Goal: Information Seeking & Learning: Understand process/instructions

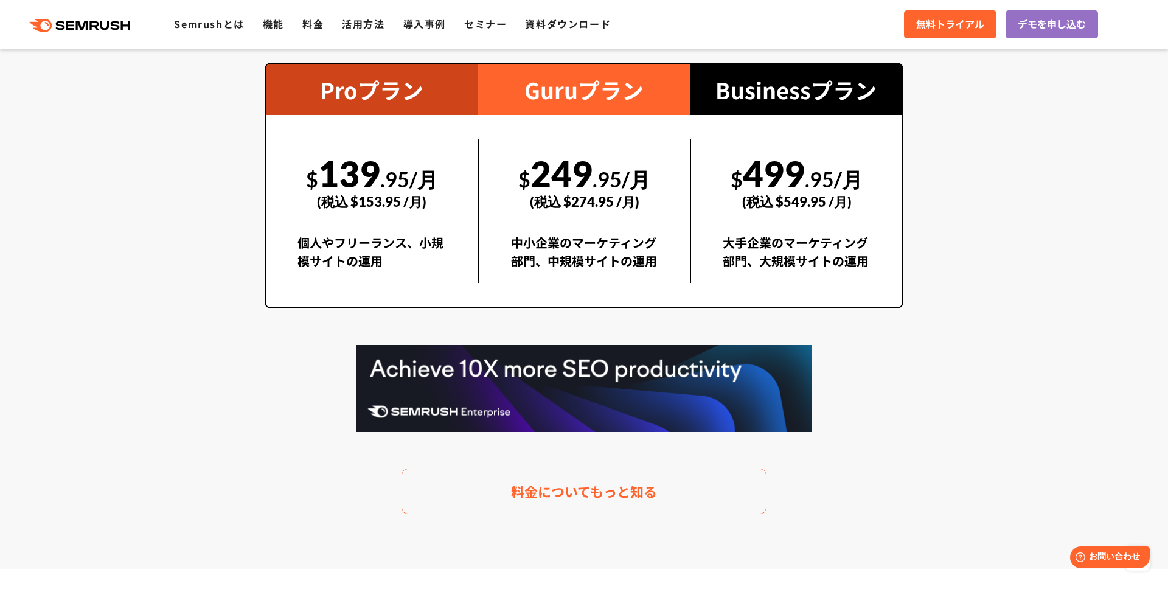
scroll to position [2268, 0]
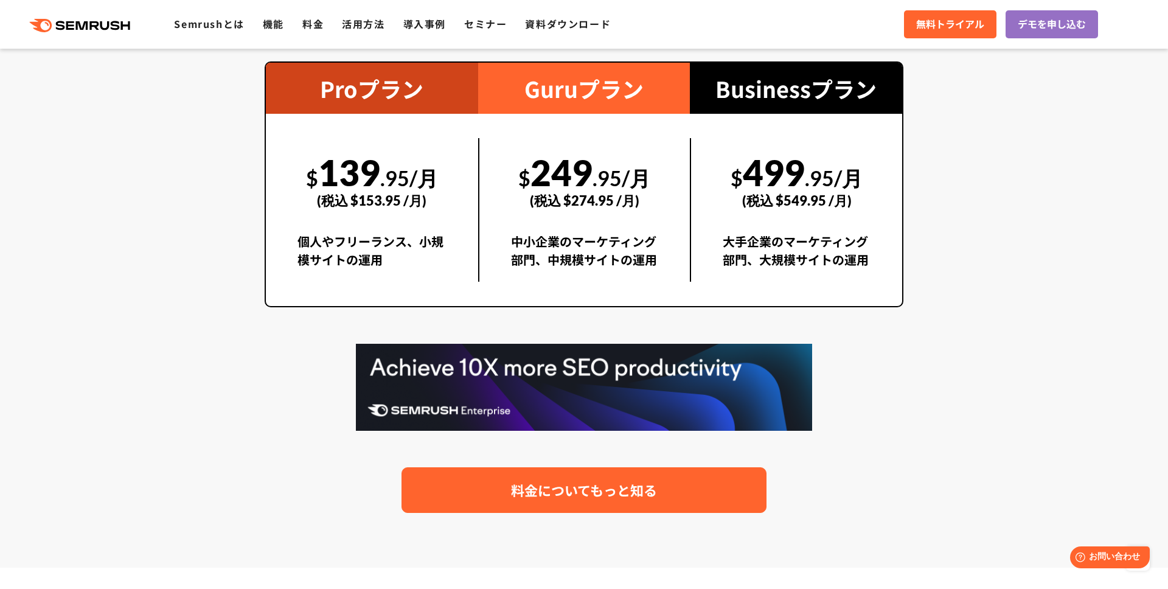
click at [566, 480] on span "料金についてもっと知る" at bounding box center [584, 489] width 146 height 21
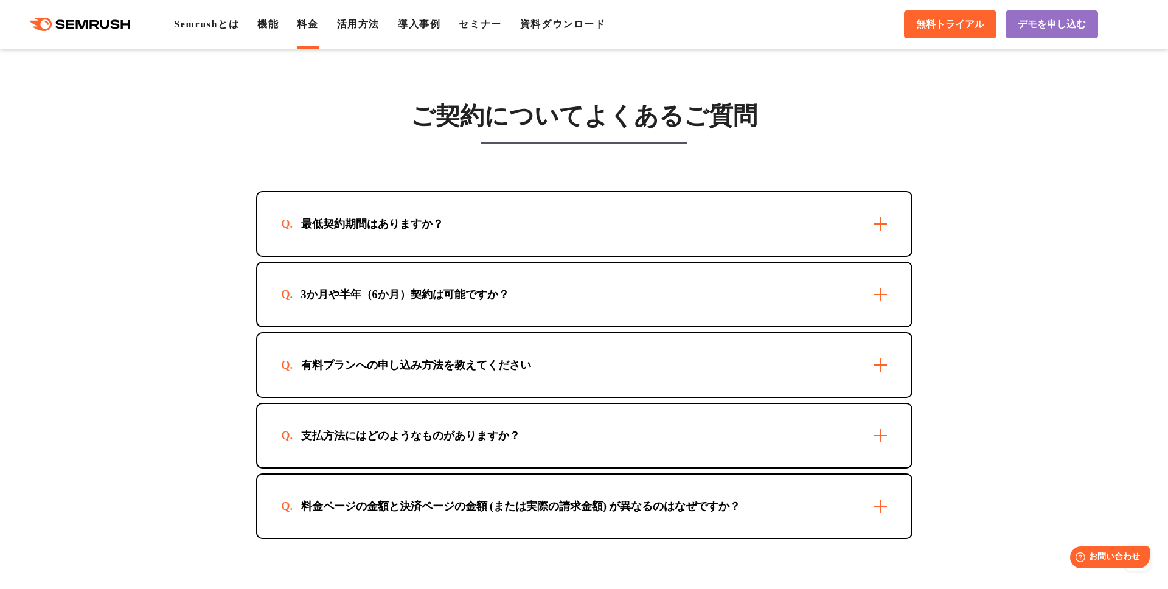
scroll to position [3406, 0]
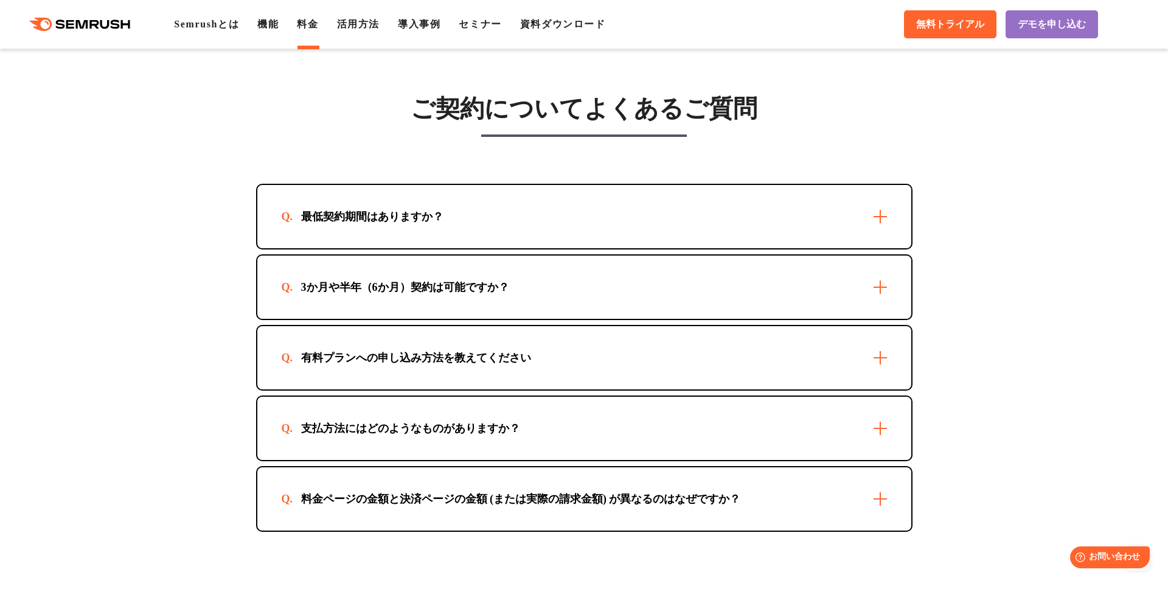
click at [887, 210] on div "最低契約期間はありますか？" at bounding box center [584, 216] width 654 height 63
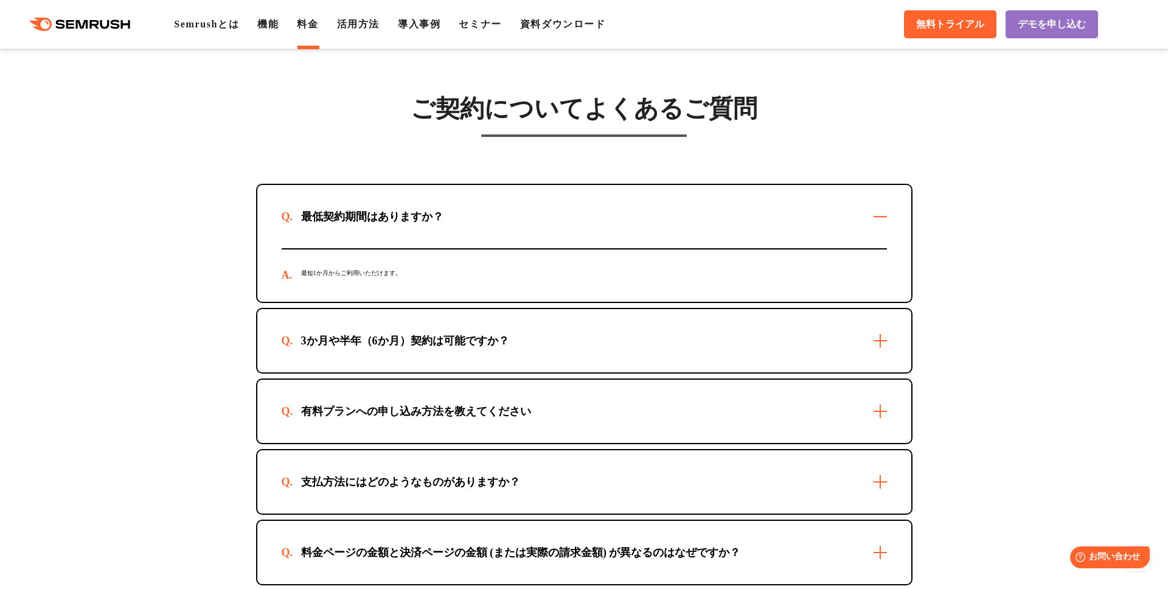
click at [887, 210] on div "最低契約期間はありますか？" at bounding box center [584, 216] width 654 height 63
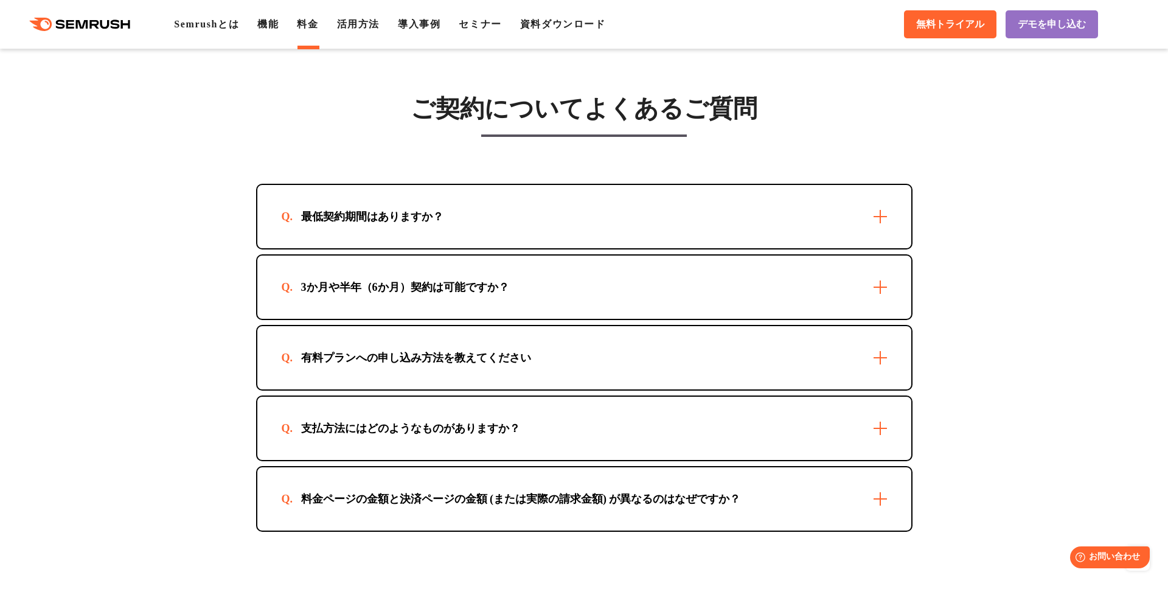
click at [749, 349] on div "有料プランへの申し込み方法を教えてください" at bounding box center [584, 357] width 654 height 63
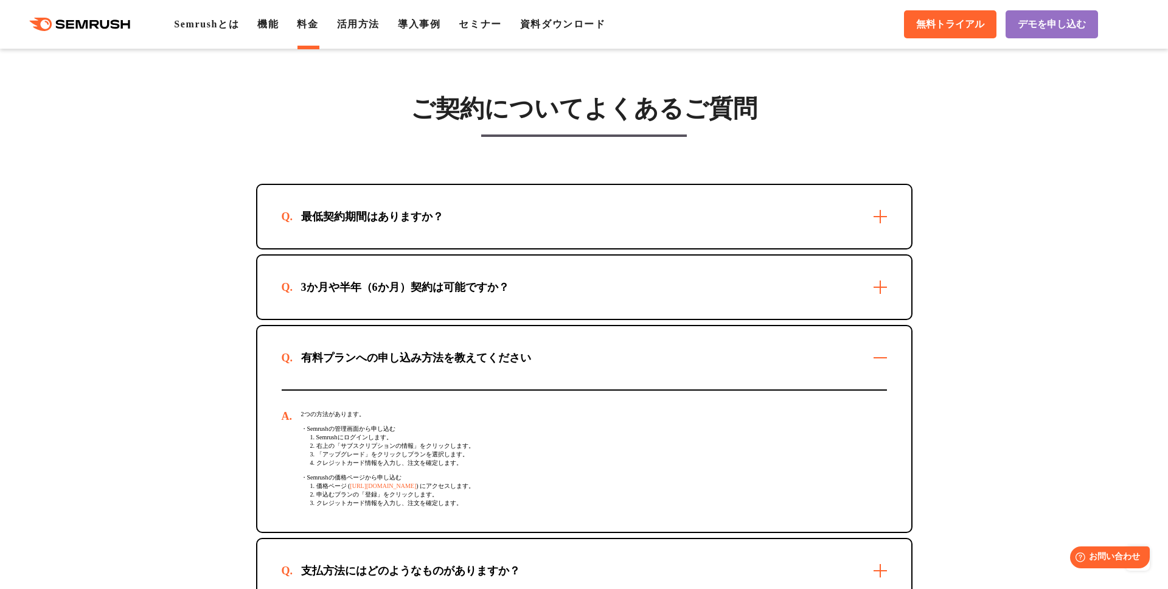
click at [749, 349] on div "有料プランへの申し込み方法を教えてください" at bounding box center [584, 357] width 654 height 63
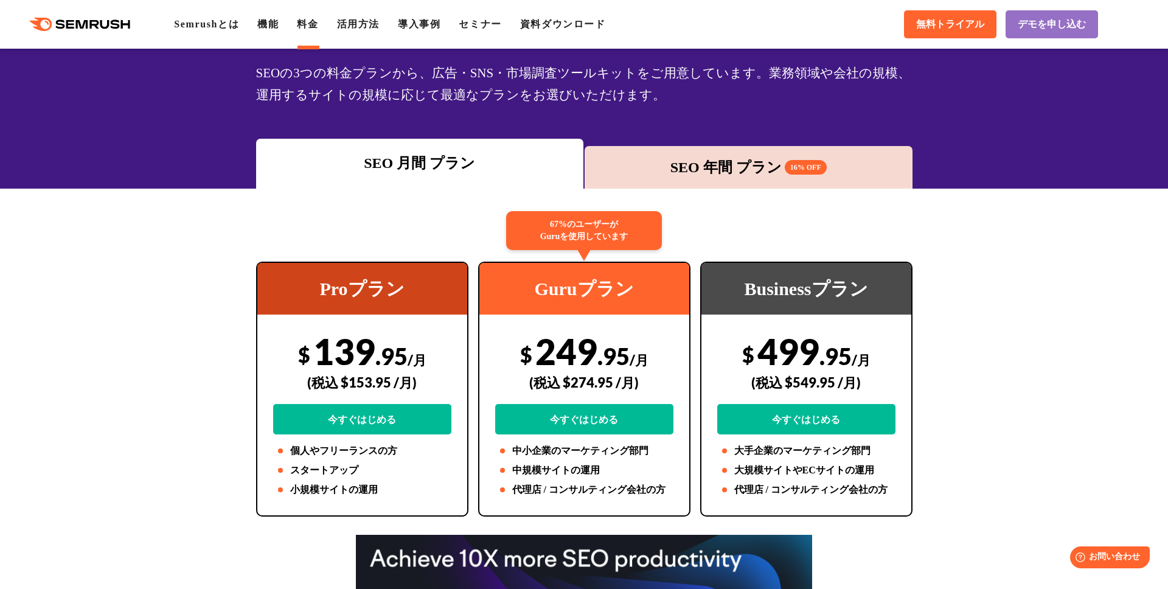
scroll to position [86, 0]
